Goal: Task Accomplishment & Management: Use online tool/utility

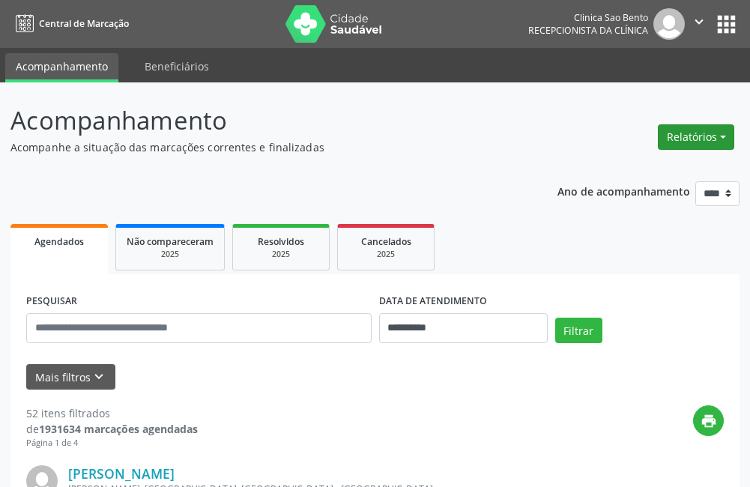
click at [688, 125] on button "Relatórios" at bounding box center [696, 136] width 76 height 25
click at [633, 166] on link "Agendamentos" at bounding box center [654, 169] width 161 height 21
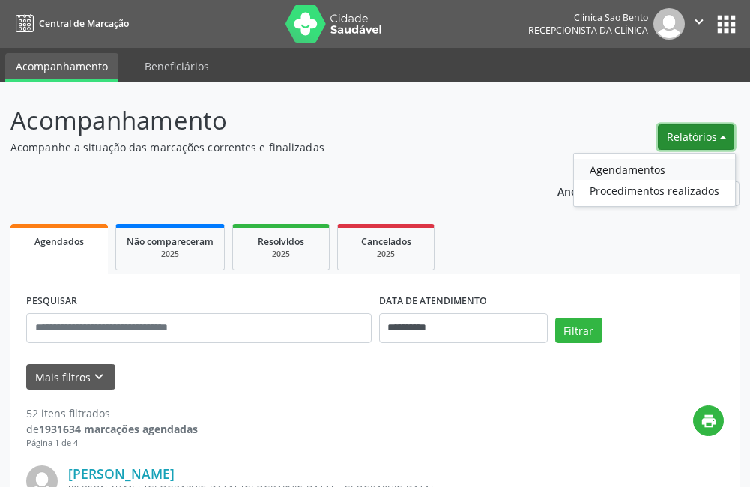
select select "*"
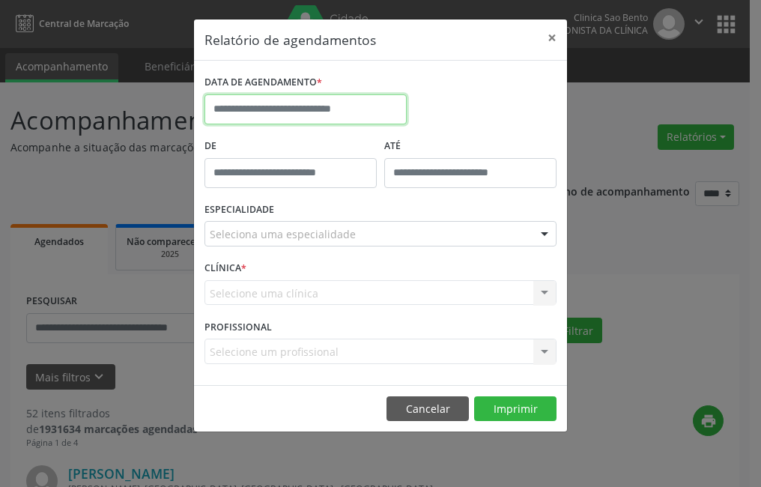
click at [297, 106] on input "text" at bounding box center [305, 109] width 202 height 30
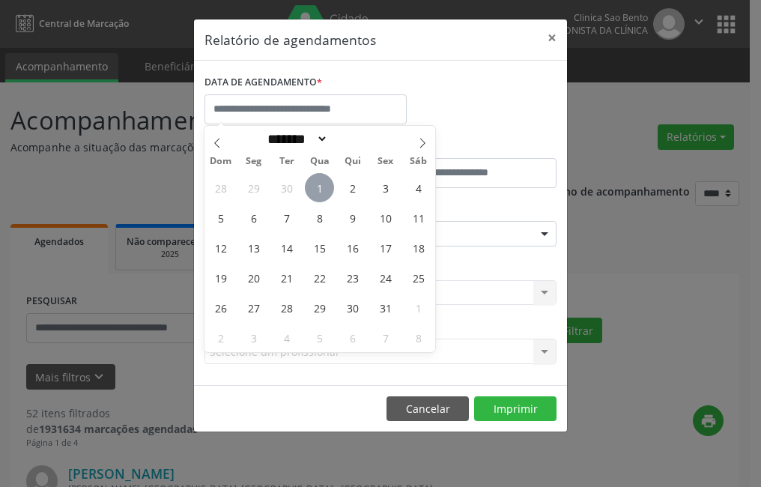
click at [321, 185] on span "1" at bounding box center [319, 187] width 29 height 29
type input "**********"
click at [321, 185] on span "1" at bounding box center [319, 187] width 29 height 29
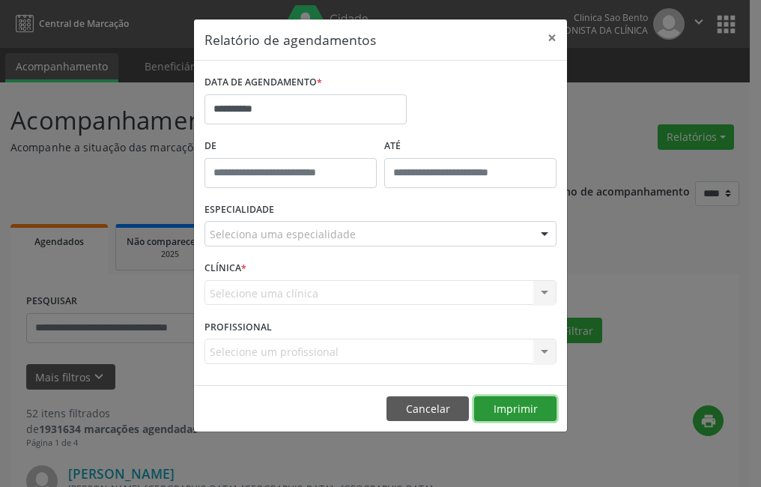
click at [518, 402] on button "Imprimir" at bounding box center [515, 408] width 82 height 25
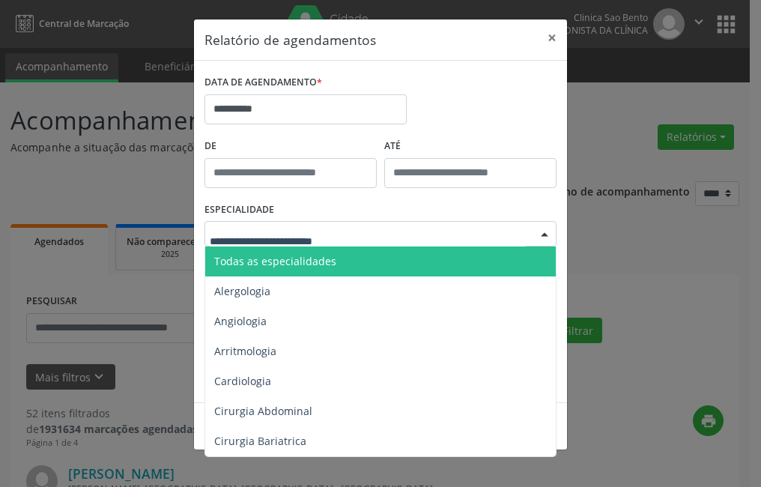
click at [305, 263] on span "Todas as especialidades" at bounding box center [275, 261] width 122 height 14
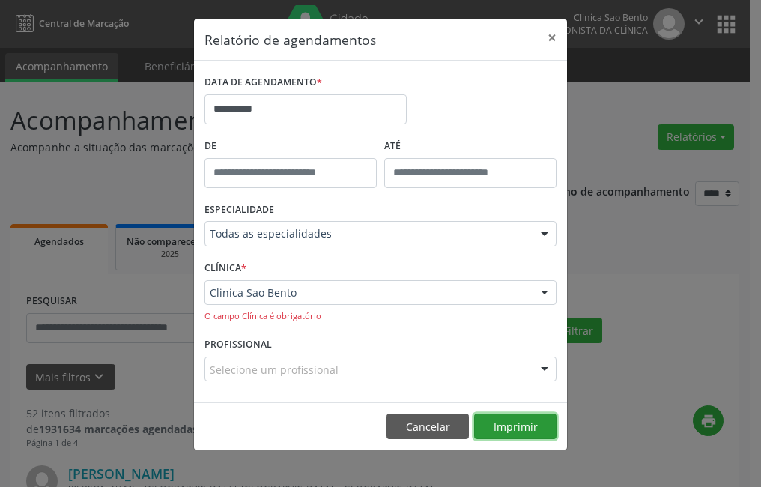
click at [518, 425] on button "Imprimir" at bounding box center [515, 425] width 82 height 25
